Goal: Task Accomplishment & Management: Manage account settings

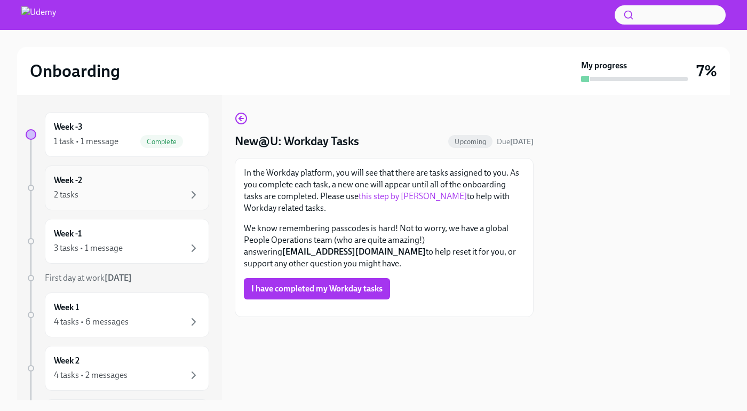
click at [125, 192] on div "2 tasks" at bounding box center [127, 194] width 146 height 13
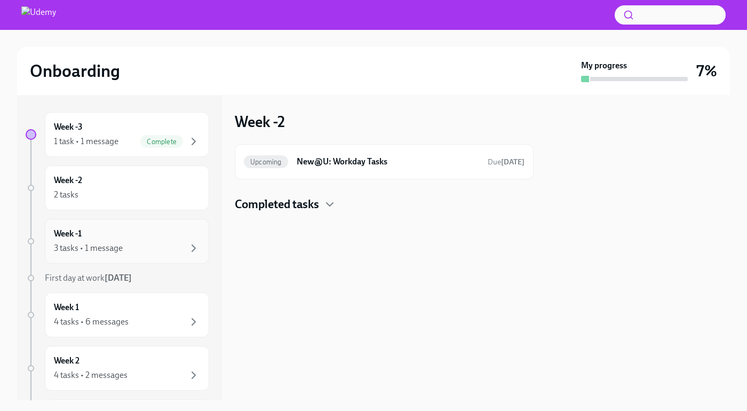
click at [156, 228] on div "Week -1 3 tasks • 1 message" at bounding box center [127, 241] width 146 height 27
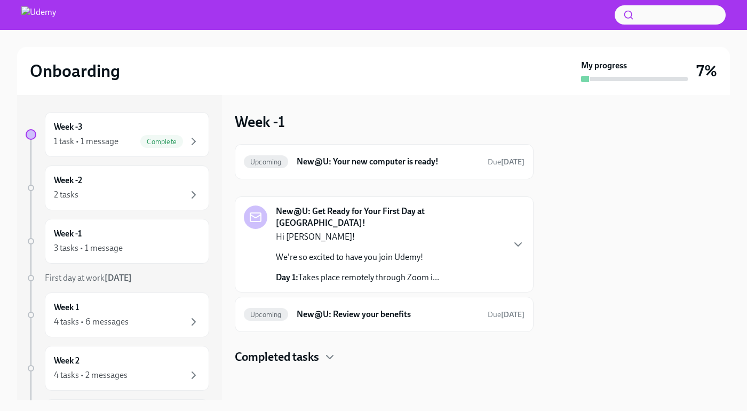
click at [494, 244] on div "New@U: Get Ready for Your First Day at [GEOGRAPHIC_DATA]! Hi [PERSON_NAME]! We'…" at bounding box center [384, 244] width 281 height 78
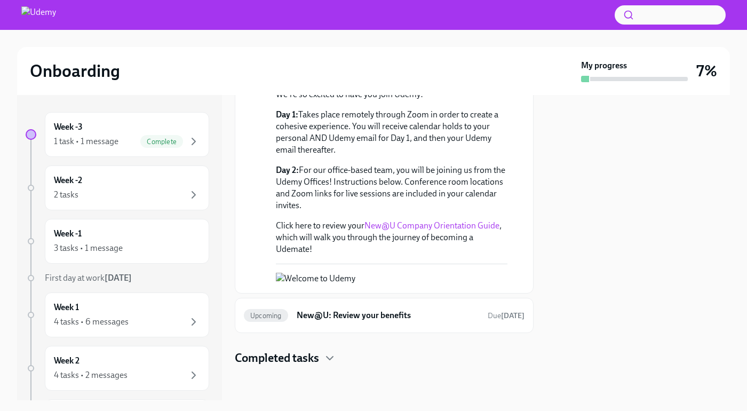
scroll to position [269, 0]
click at [402, 315] on h6 "New@U: Review your benefits" at bounding box center [388, 315] width 182 height 12
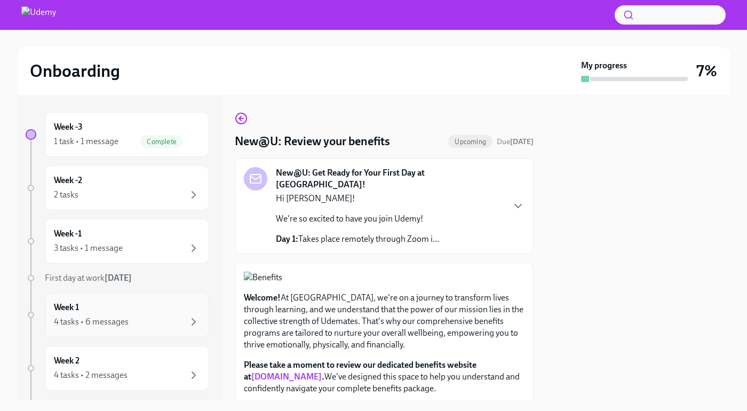
click at [103, 322] on div "4 tasks • 6 messages" at bounding box center [91, 322] width 75 height 12
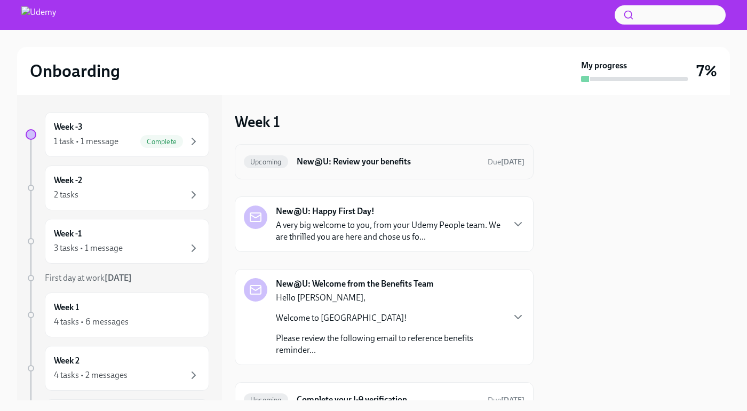
click at [432, 156] on h6 "New@U: Review your benefits" at bounding box center [388, 162] width 182 height 12
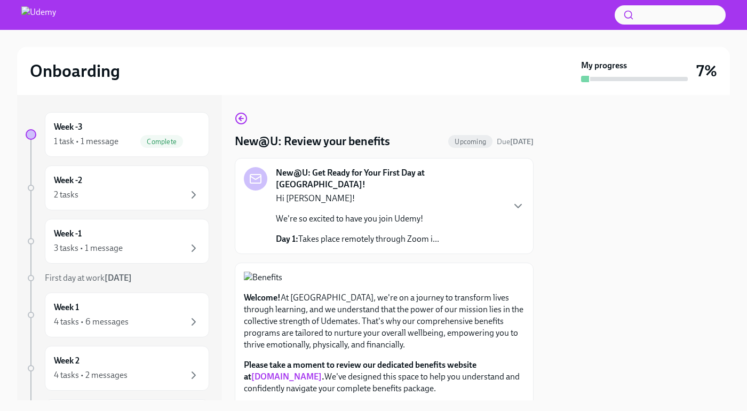
click at [507, 227] on div "New@U: Get Ready for Your First Day at [GEOGRAPHIC_DATA]! Hi [PERSON_NAME]! We'…" at bounding box center [384, 206] width 281 height 78
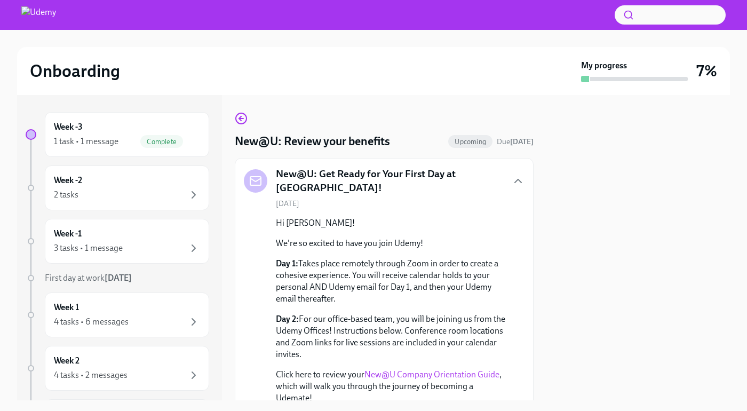
click at [514, 167] on div "New@U: Get Ready for Your First Day at [GEOGRAPHIC_DATA]!" at bounding box center [384, 180] width 281 height 27
click at [518, 182] on icon "button" at bounding box center [518, 180] width 13 height 13
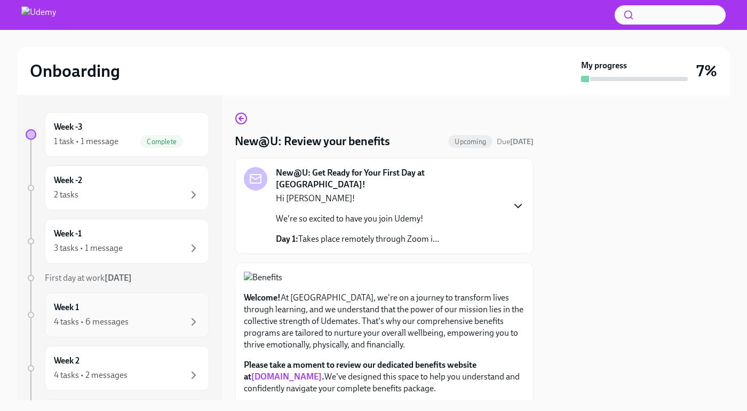
click at [116, 315] on div "4 tasks • 6 messages" at bounding box center [127, 321] width 146 height 13
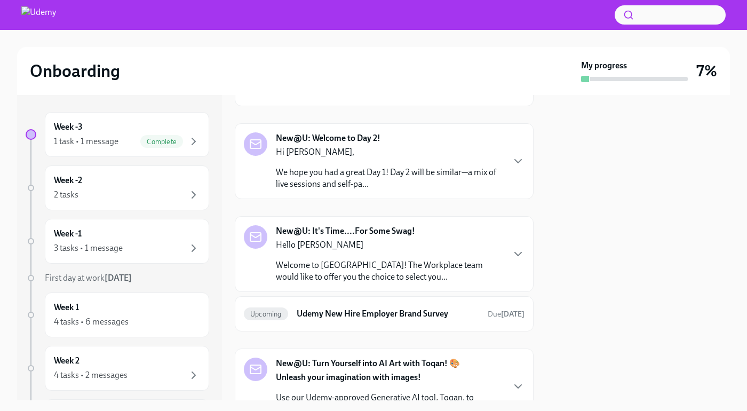
scroll to position [304, 0]
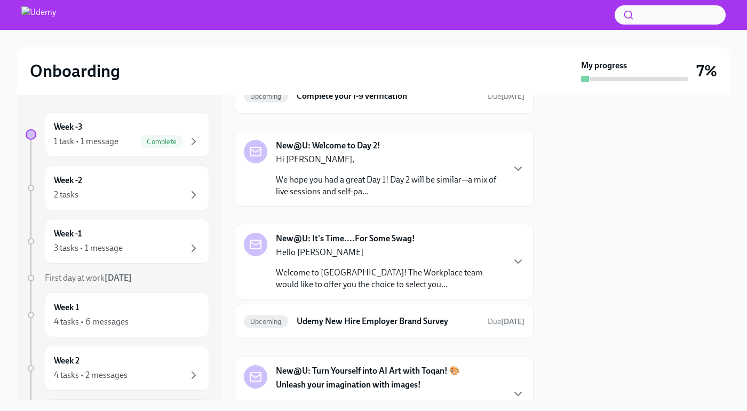
click at [479, 252] on p "Hello [PERSON_NAME]" at bounding box center [389, 253] width 227 height 12
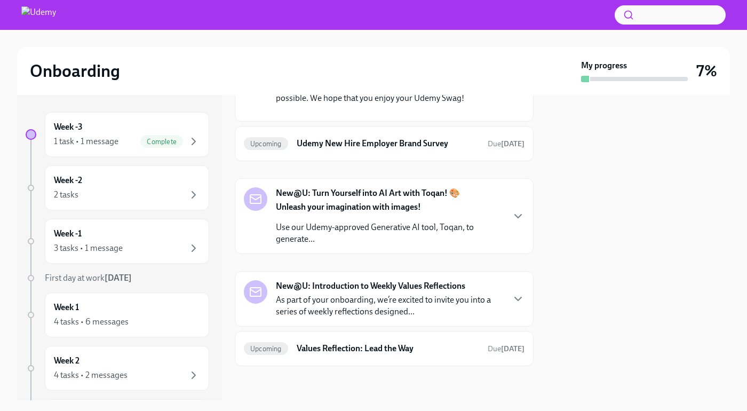
scroll to position [902, 0]
click at [143, 367] on div "Week 2 4 tasks • 2 messages" at bounding box center [127, 368] width 146 height 27
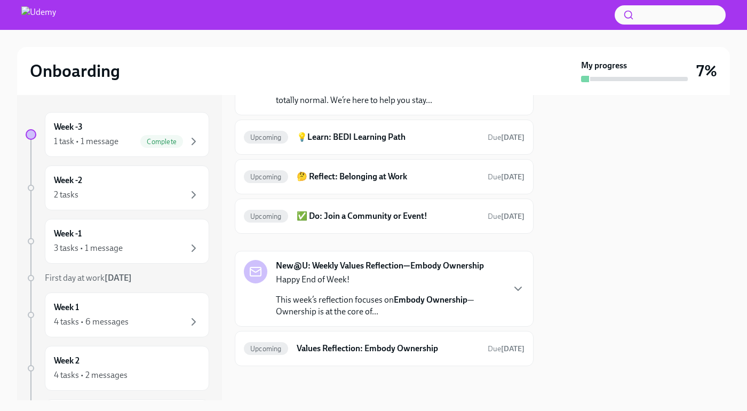
click at [107, 110] on div "Week -3 1 task • 1 message Complete Week -2 2 tasks Week -1 3 tasks • 1 message…" at bounding box center [119, 247] width 205 height 305
click at [107, 136] on div "1 task • 1 message" at bounding box center [86, 142] width 65 height 12
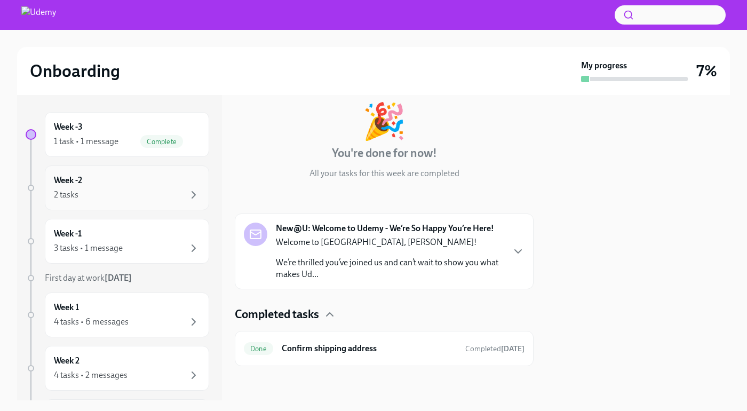
scroll to position [58, 0]
click at [125, 196] on div "2 tasks" at bounding box center [127, 194] width 146 height 13
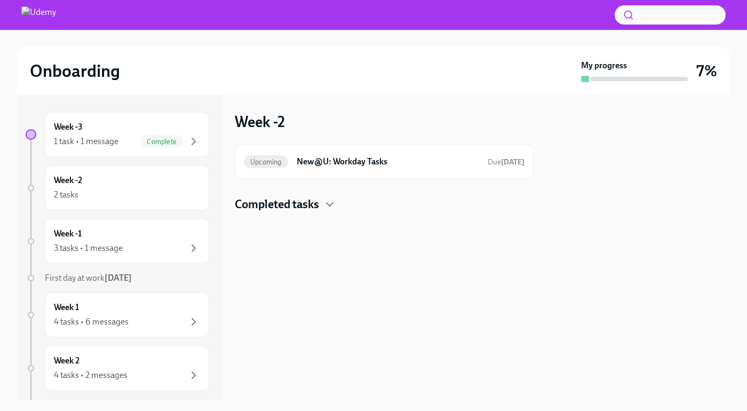
click at [257, 211] on h4 "Completed tasks" at bounding box center [277, 204] width 84 height 16
click at [348, 162] on h6 "New@U: Workday Tasks" at bounding box center [388, 162] width 182 height 12
